Goal: Task Accomplishment & Management: Manage account settings

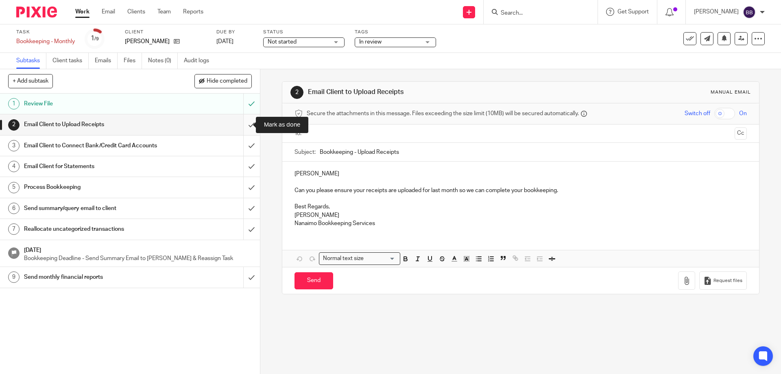
click at [241, 123] on input "submit" at bounding box center [130, 124] width 260 height 20
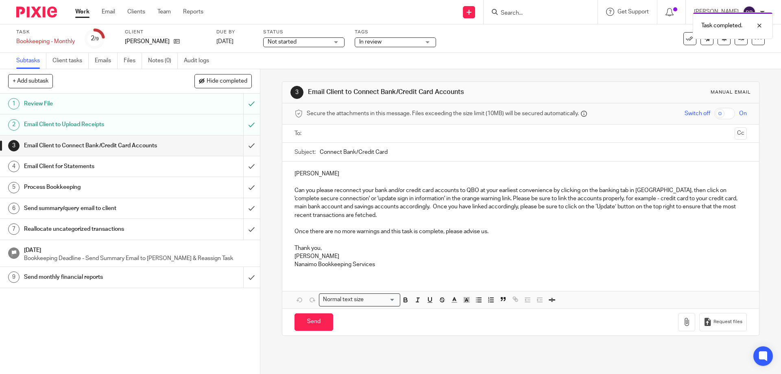
click at [242, 144] on input "submit" at bounding box center [130, 146] width 260 height 20
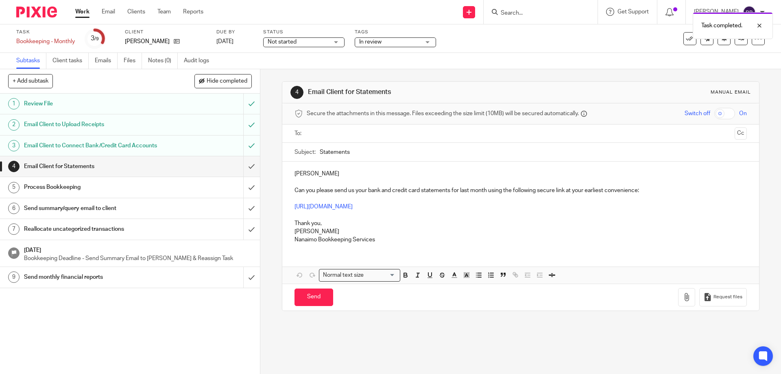
click at [310, 133] on input "text" at bounding box center [521, 133] width 422 height 9
click at [290, 175] on div "Lucas Can you please send us your bank and credit card statements for last mont…" at bounding box center [520, 207] width 477 height 88
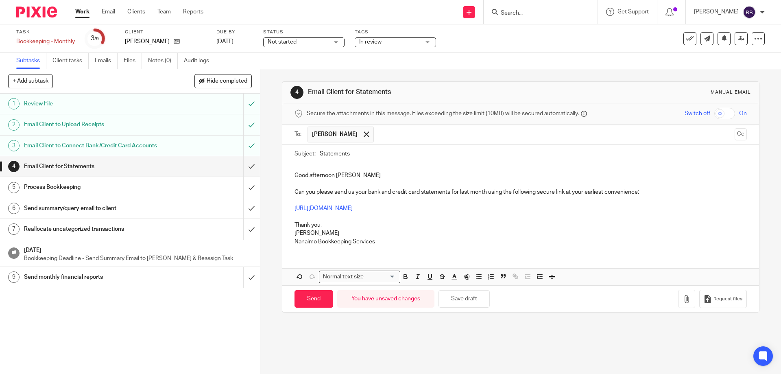
click at [351, 173] on p "Good afternoon Lucas" at bounding box center [521, 175] width 452 height 8
click at [391, 191] on p "Can you please send us your bank and credit card statements for last month usin…" at bounding box center [521, 192] width 452 height 8
drag, startPoint x: 435, startPoint y: 191, endPoint x: 462, endPoint y: 192, distance: 26.9
click at [462, 192] on p "Can you please send us your credit card statements for last month using the fol…" at bounding box center [521, 192] width 452 height 8
click at [541, 211] on p "https://nanaimo-bookkeeping-services.usepixie.net/u/11a3a2c7a1e57c8a5a4b1bd0ae6…" at bounding box center [521, 208] width 452 height 8
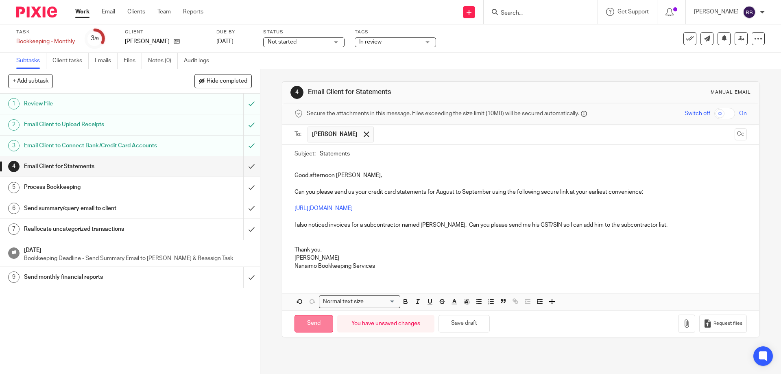
click at [311, 324] on input "Send" at bounding box center [314, 324] width 39 height 18
type input "Sent"
click at [85, 11] on link "Work" at bounding box center [82, 12] width 14 height 8
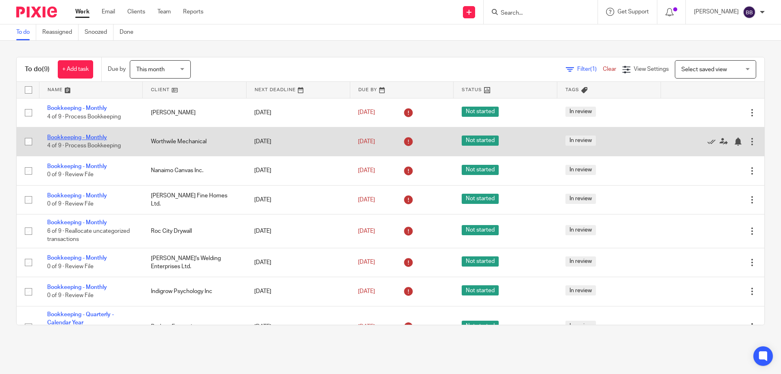
click at [91, 135] on link "Bookkeeping - Monthly" at bounding box center [77, 138] width 60 height 6
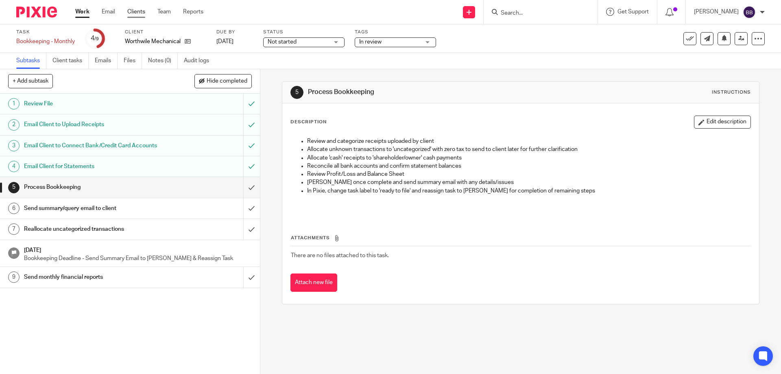
click at [140, 9] on link "Clients" at bounding box center [136, 12] width 18 height 8
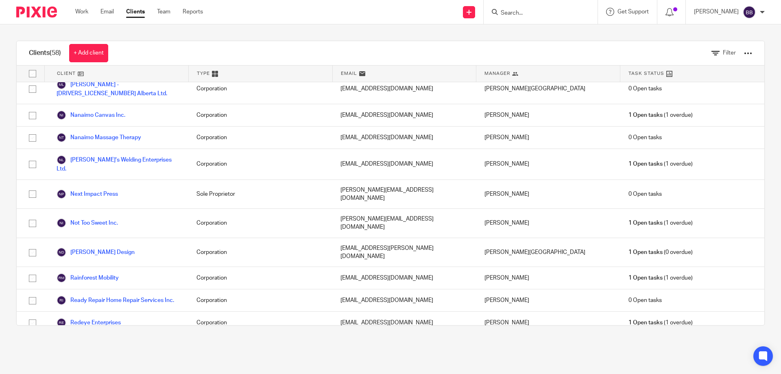
scroll to position [1113, 0]
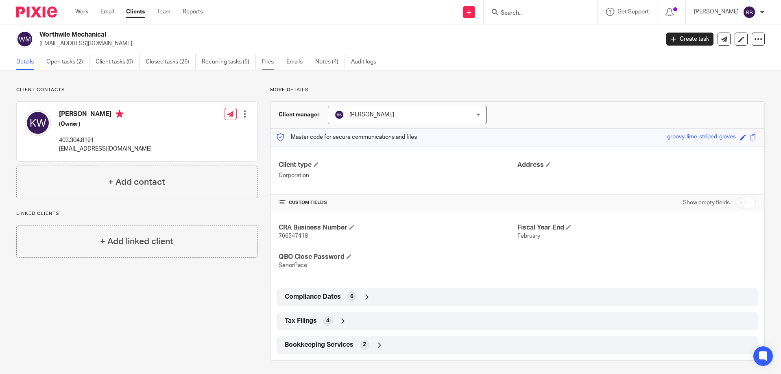
click at [267, 59] on link "Files" at bounding box center [271, 62] width 18 height 16
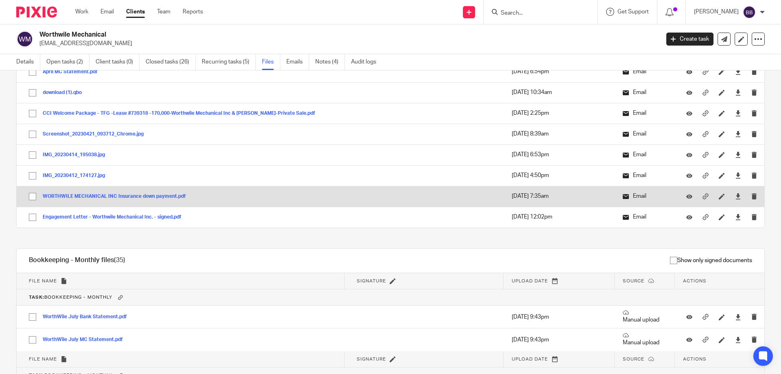
scroll to position [855, 0]
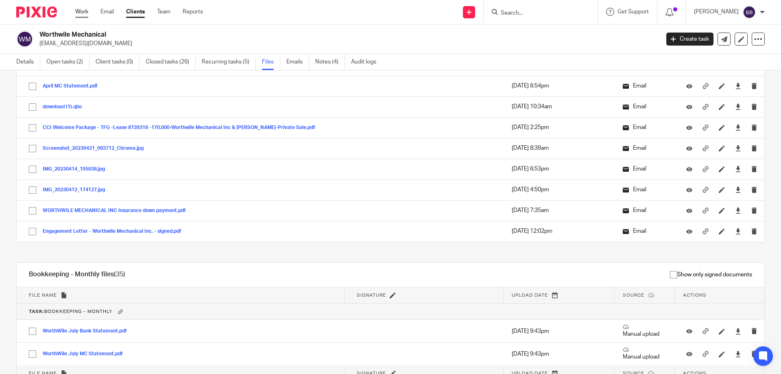
click at [80, 12] on link "Work" at bounding box center [81, 12] width 13 height 8
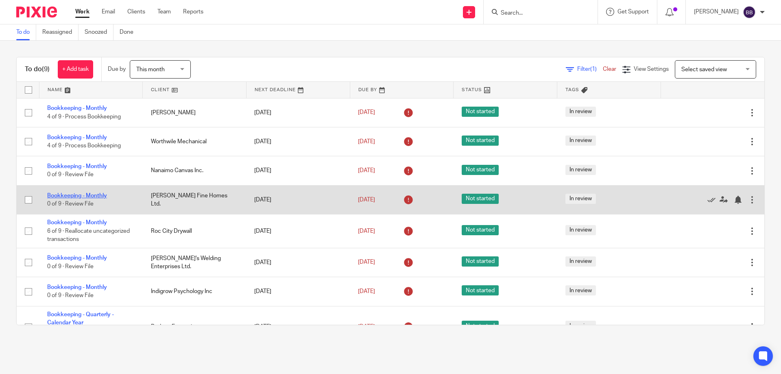
click at [72, 195] on link "Bookkeeping - Monthly" at bounding box center [77, 196] width 60 height 6
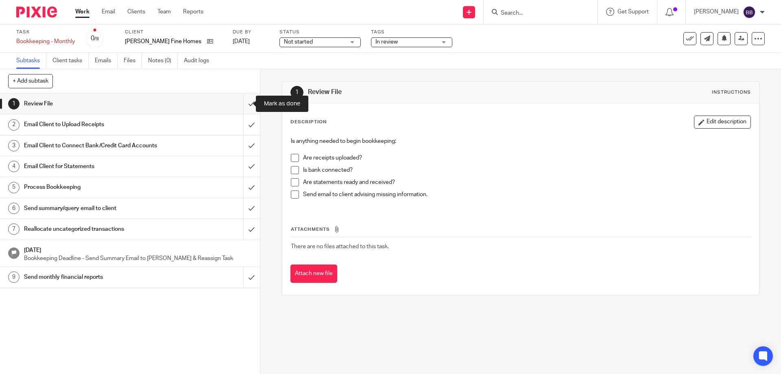
click at [243, 104] on input "submit" at bounding box center [130, 104] width 260 height 20
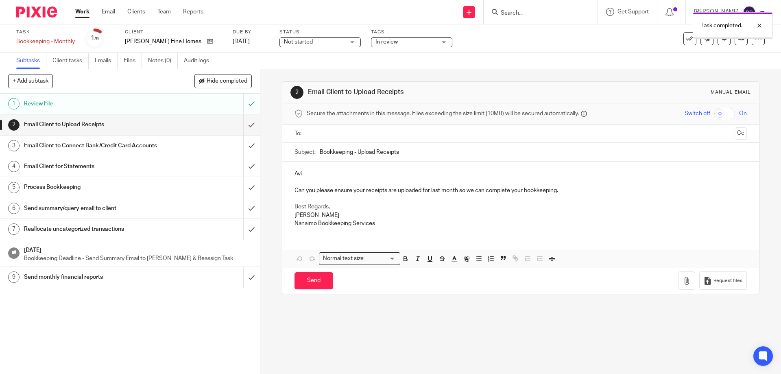
click at [240, 123] on input "submit" at bounding box center [130, 124] width 260 height 20
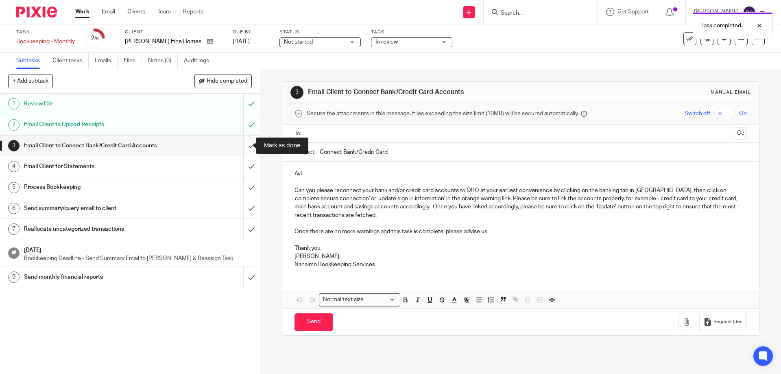
click at [243, 146] on input "submit" at bounding box center [130, 146] width 260 height 20
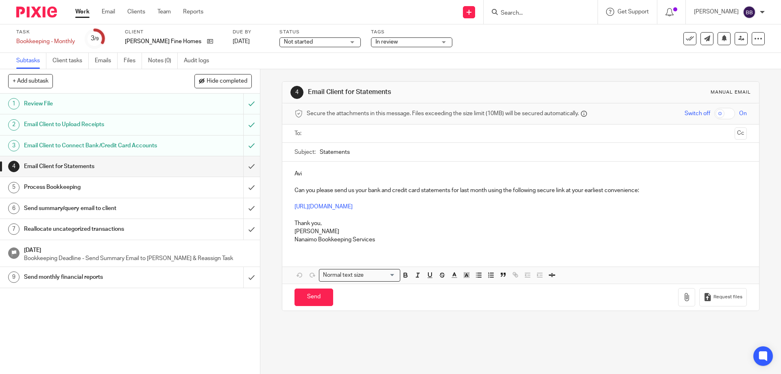
click at [77, 12] on link "Work" at bounding box center [82, 12] width 14 height 8
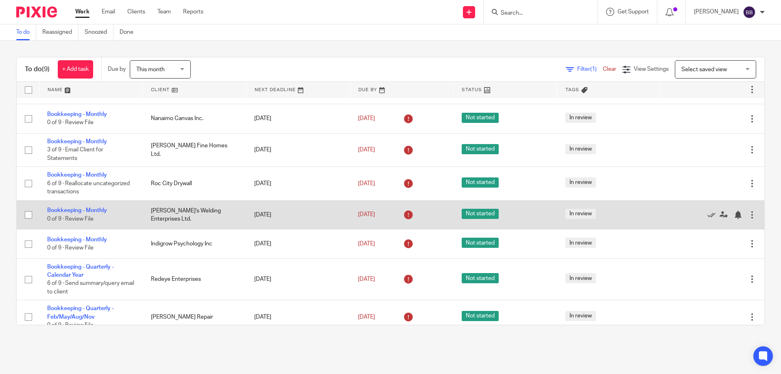
scroll to position [61, 0]
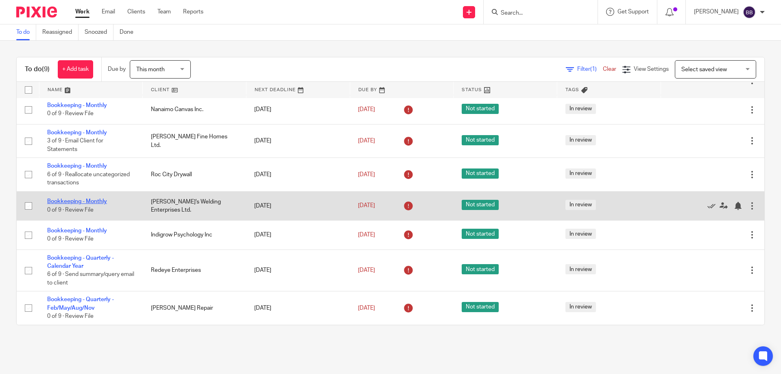
click at [89, 201] on link "Bookkeeping - Monthly" at bounding box center [77, 202] width 60 height 6
